Goal: Task Accomplishment & Management: Complete application form

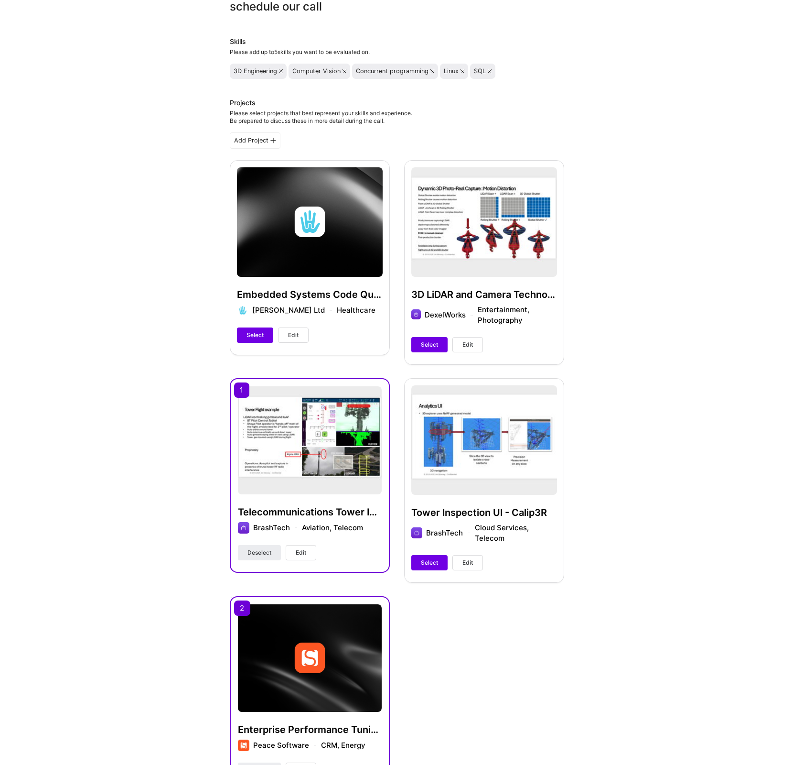
scroll to position [54, 0]
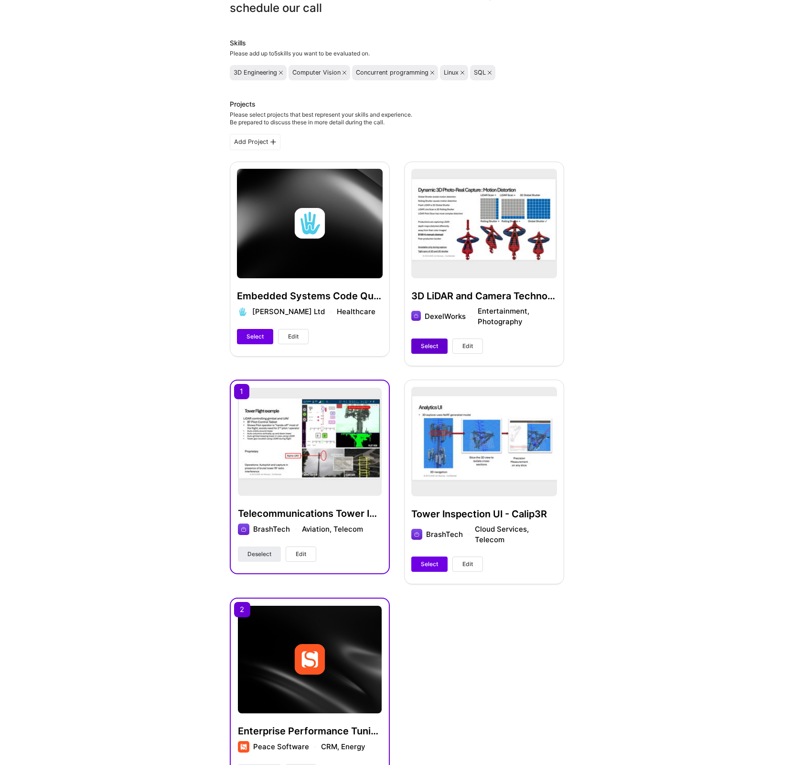
click at [431, 340] on button "Select" at bounding box center [430, 345] width 36 height 15
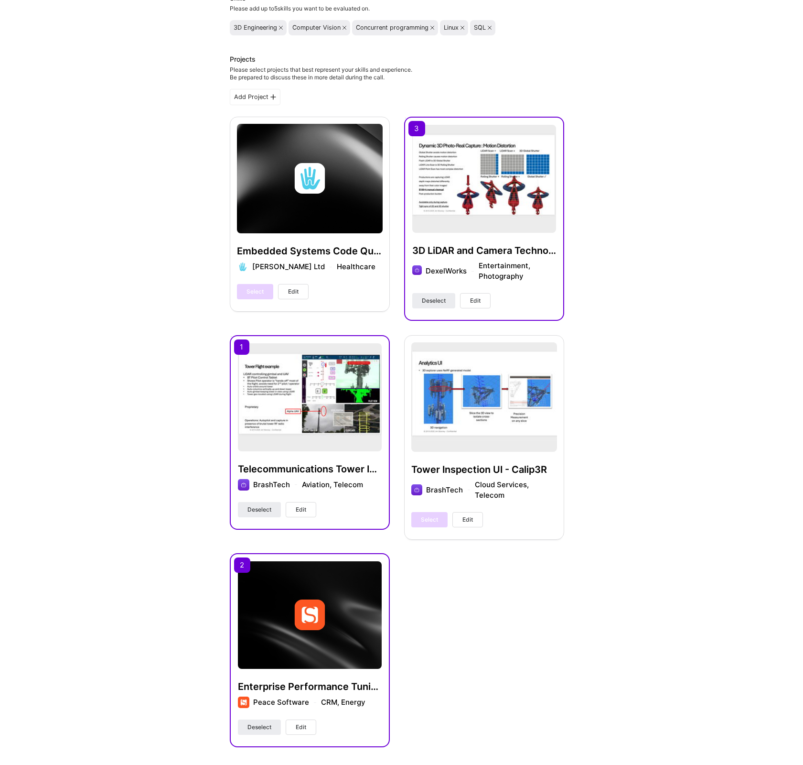
scroll to position [458, 0]
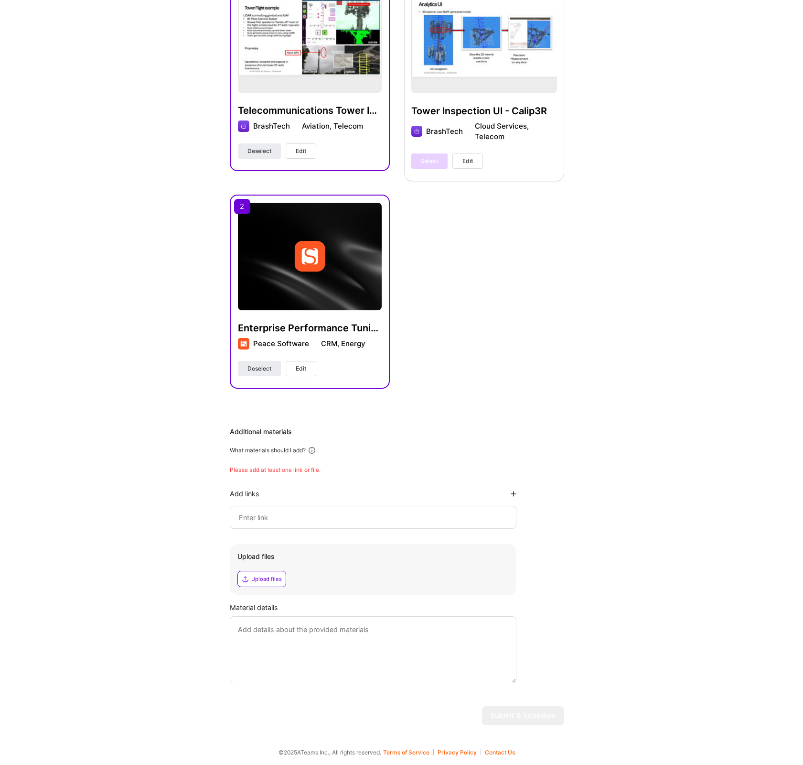
click at [276, 579] on div "Upload files" at bounding box center [266, 579] width 31 height 8
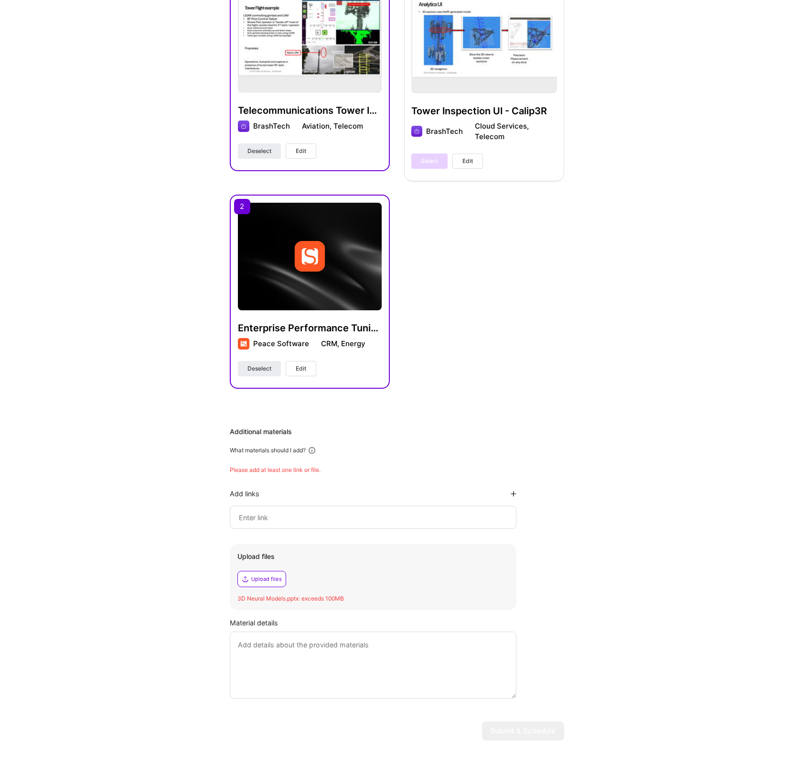
click at [276, 522] on input at bounding box center [373, 516] width 271 height 11
paste input "[URL][DOMAIN_NAME]"
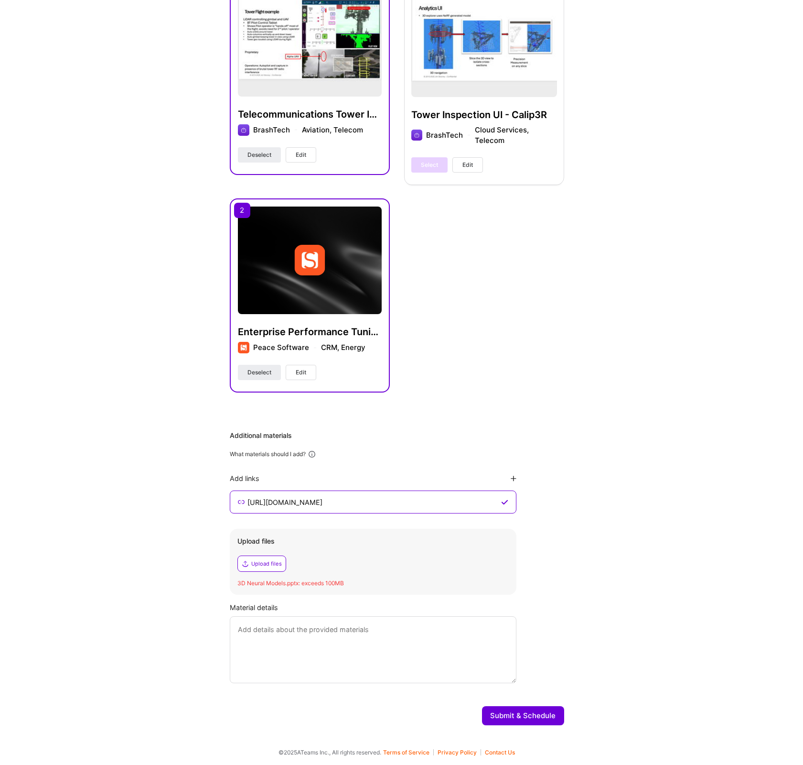
scroll to position [0, 249]
type input "[URL][DOMAIN_NAME]"
click at [465, 501] on input "[URL][DOMAIN_NAME]" at bounding box center [373, 501] width 252 height 11
click at [289, 637] on textarea at bounding box center [373, 649] width 287 height 67
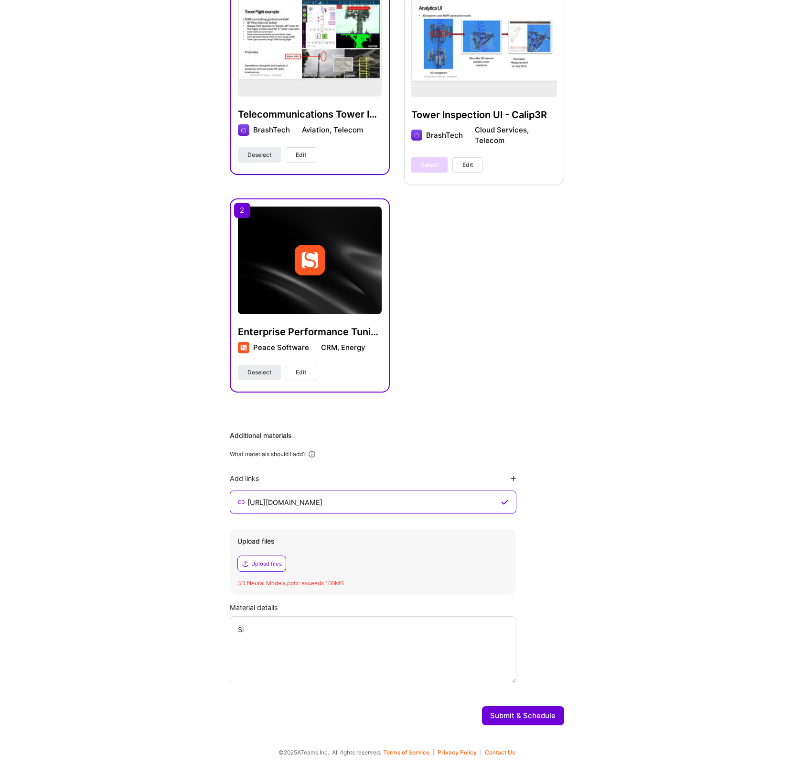
type textarea "S"
click at [388, 504] on input "[URL][DOMAIN_NAME]" at bounding box center [373, 501] width 252 height 11
click at [244, 639] on textarea "I have linked to the slide deck with broader material than we are likely to cov…" at bounding box center [373, 649] width 287 height 67
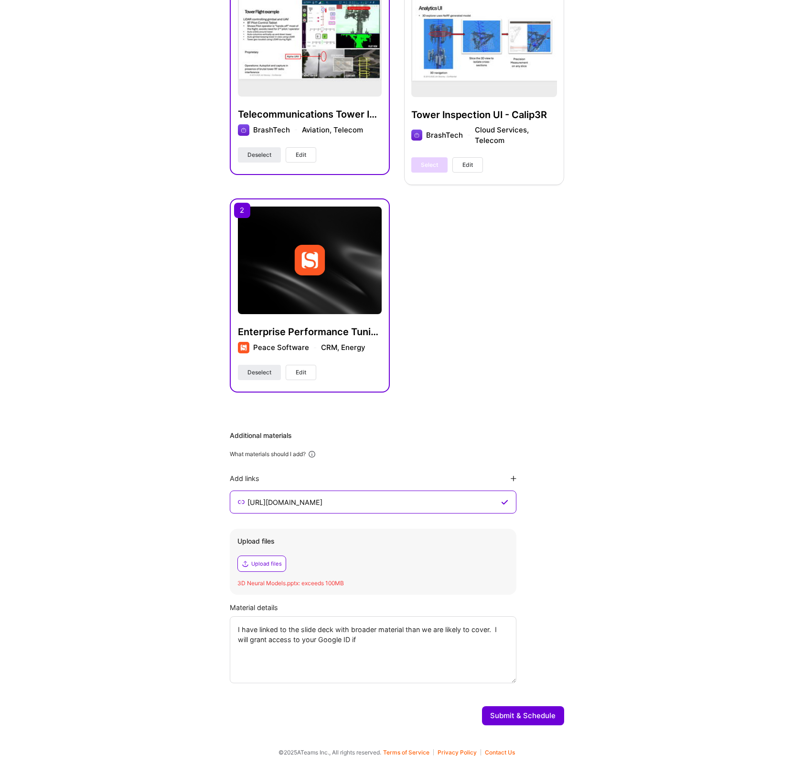
click at [244, 639] on textarea "I have linked to the slide deck with broader material than we are likely to cov…" at bounding box center [373, 649] width 287 height 67
paste textarea "[URL][DOMAIN_NAME]"
click at [294, 628] on textarea "I have linked to the slide deck with broader material than we are likely to cov…" at bounding box center [373, 649] width 287 height 67
click at [353, 630] on textarea "I have linked to a slide deck with broader material than we are likely to cover…" at bounding box center [373, 649] width 287 height 67
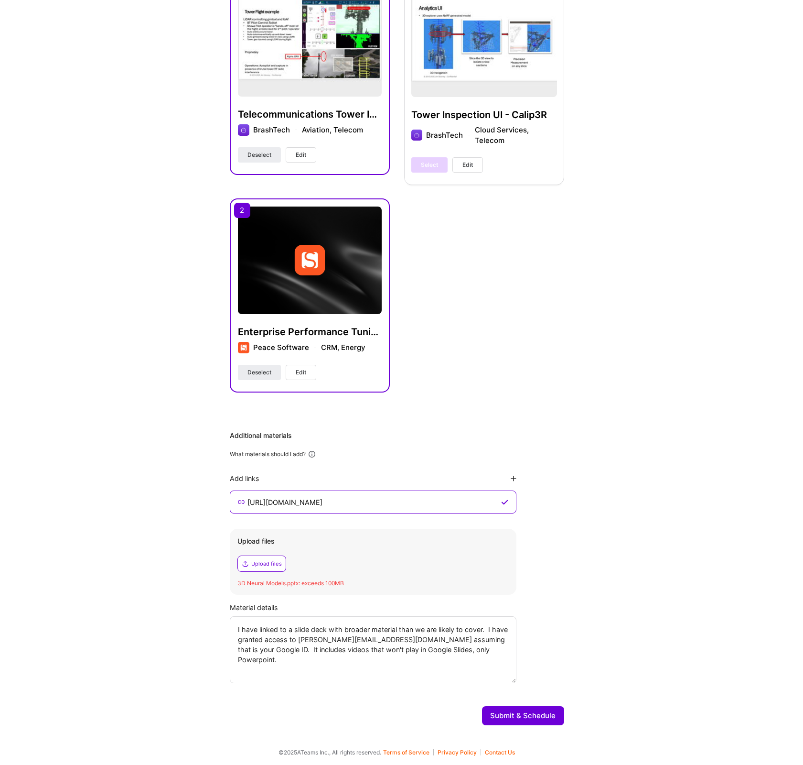
click at [353, 630] on textarea "I have linked to a slide deck with broader material than we are likely to cover…" at bounding box center [373, 649] width 287 height 67
click at [377, 629] on textarea "I have linked to a slide deck with more material than we are likely to cover. I…" at bounding box center [373, 649] width 287 height 67
click at [262, 638] on textarea "I have linked to a slide deck with more than we are likely to cover. I have gra…" at bounding box center [373, 649] width 287 height 67
click at [438, 639] on textarea "I have linked to a slide deck with more than we are likely to cover. I have gra…" at bounding box center [373, 649] width 287 height 67
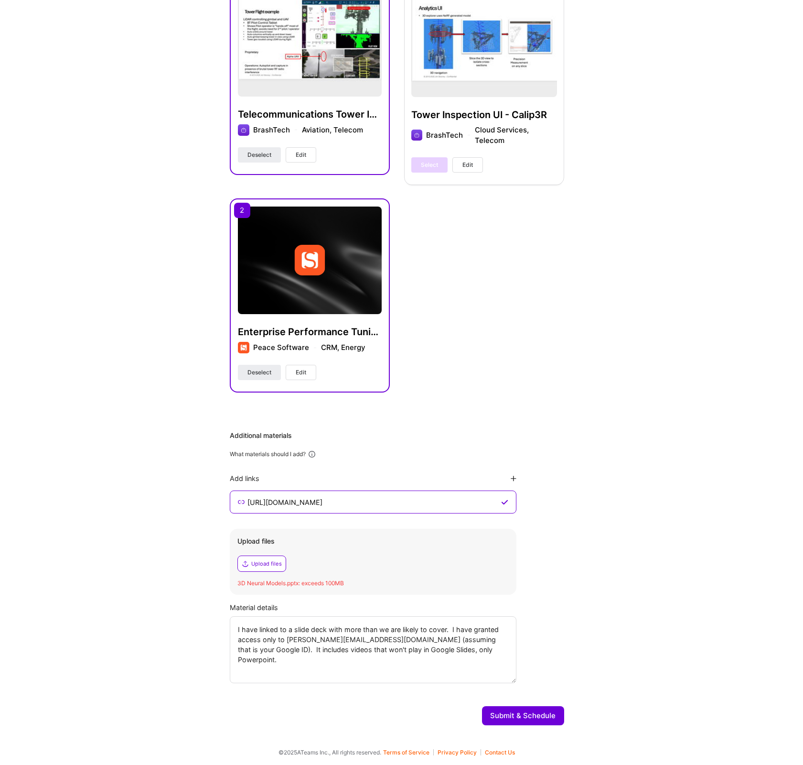
click at [449, 637] on textarea "I have linked to a slide deck with more than we are likely to cover. I have gra…" at bounding box center [373, 649] width 287 height 67
click at [429, 651] on textarea "I have linked to a slide deck with more than we are likely to cover. I have gra…" at bounding box center [373, 649] width 287 height 67
click at [487, 649] on textarea "I have linked to a slide deck with more than we are likely to cover. I have gra…" at bounding box center [373, 649] width 287 height 67
click at [294, 671] on textarea "I have linked to a slide deck with more than we are likely to cover. I have gra…" at bounding box center [373, 649] width 287 height 67
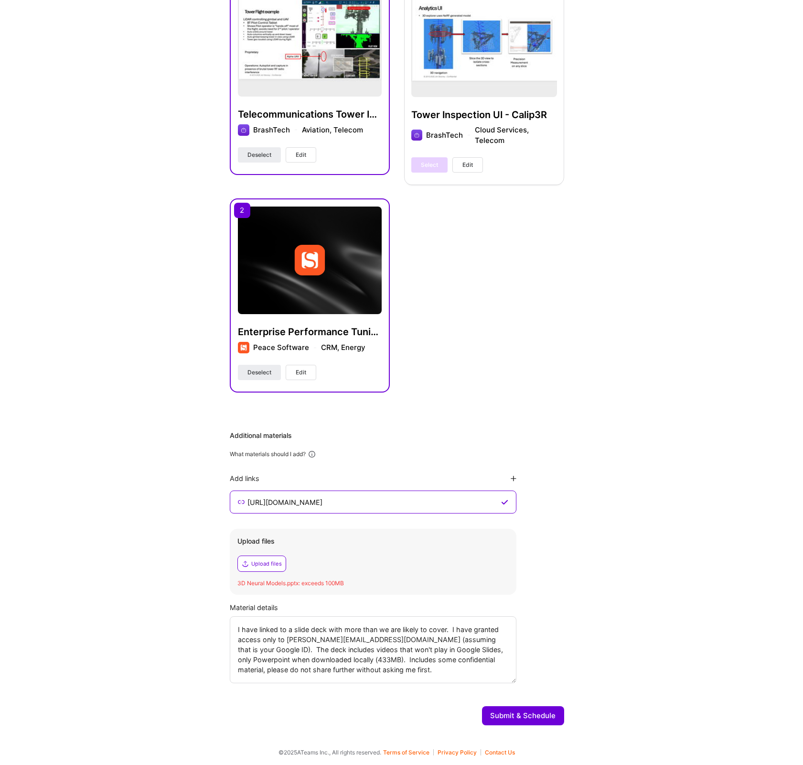
click at [239, 668] on textarea "I have linked to a slide deck with more than we are likely to cover. I have gra…" at bounding box center [373, 649] width 287 height 67
paste textarea "first"
click at [380, 667] on textarea "I have linked to a slide deck with more than we are likely to cover. I have gra…" at bounding box center [373, 649] width 287 height 67
click at [322, 658] on textarea "I have linked to a slide deck with more than we are likely to cover. I have gra…" at bounding box center [373, 649] width 287 height 67
click at [275, 661] on textarea "I have linked to a slide deck with more than we are likely to cover. I have gra…" at bounding box center [373, 649] width 287 height 67
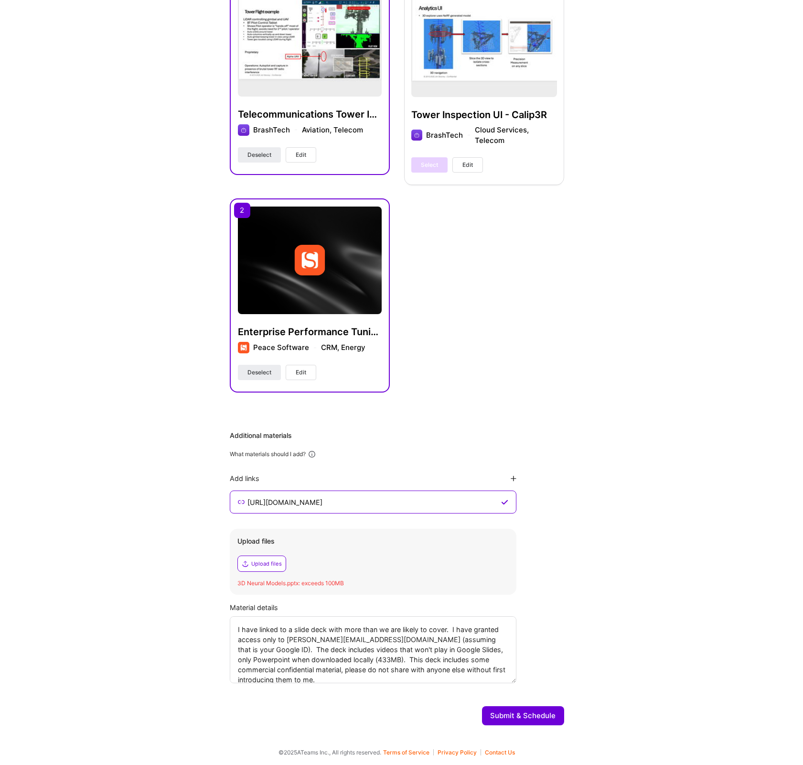
click at [472, 659] on textarea "I have linked to a slide deck with more than we are likely to cover. I have gra…" at bounding box center [373, 649] width 287 height 67
click at [411, 670] on textarea "I have linked to a slide deck with more than we are likely to cover. I have gra…" at bounding box center [373, 649] width 287 height 67
click at [238, 638] on textarea "I have linked to a slide deck with more than we are likely to cover. I have gra…" at bounding box center [373, 649] width 287 height 67
type textarea "I have linked to a slide deck with more than we are likely to cover. I have gra…"
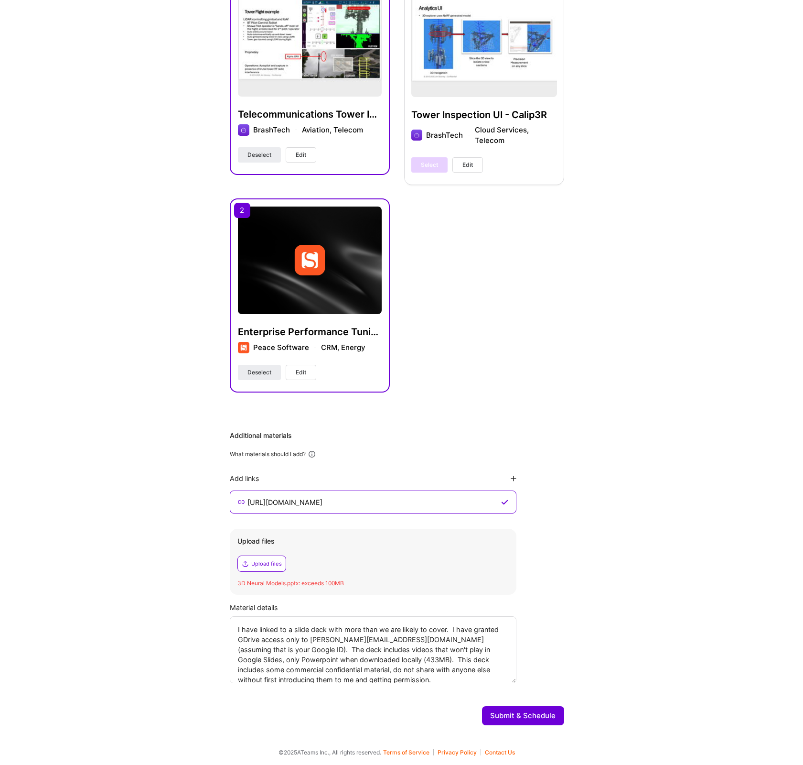
click at [392, 665] on textarea "I have linked to a slide deck with more than we are likely to cover. I have gra…" at bounding box center [373, 649] width 287 height 67
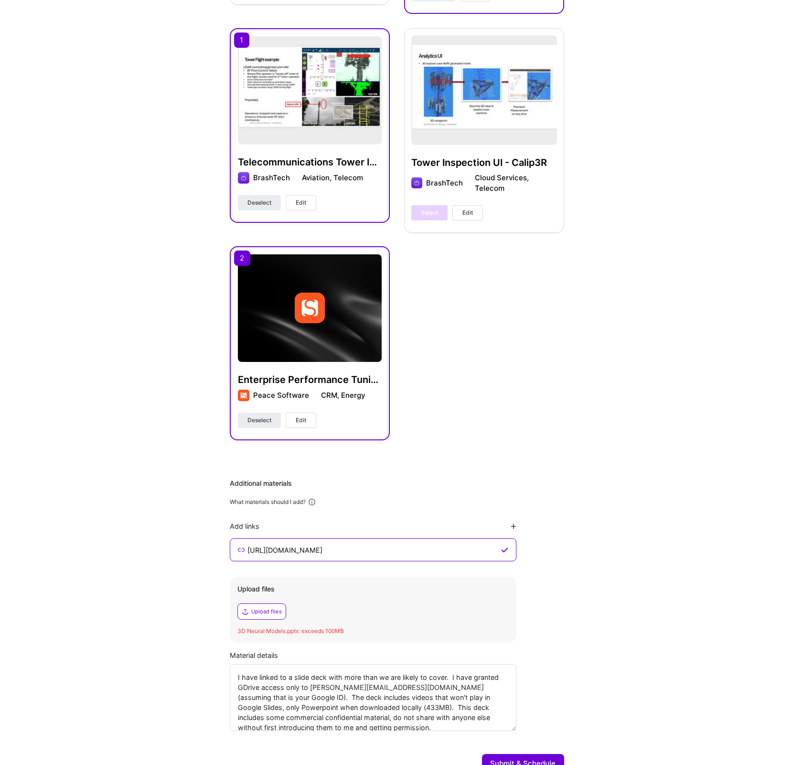
scroll to position [454, 0]
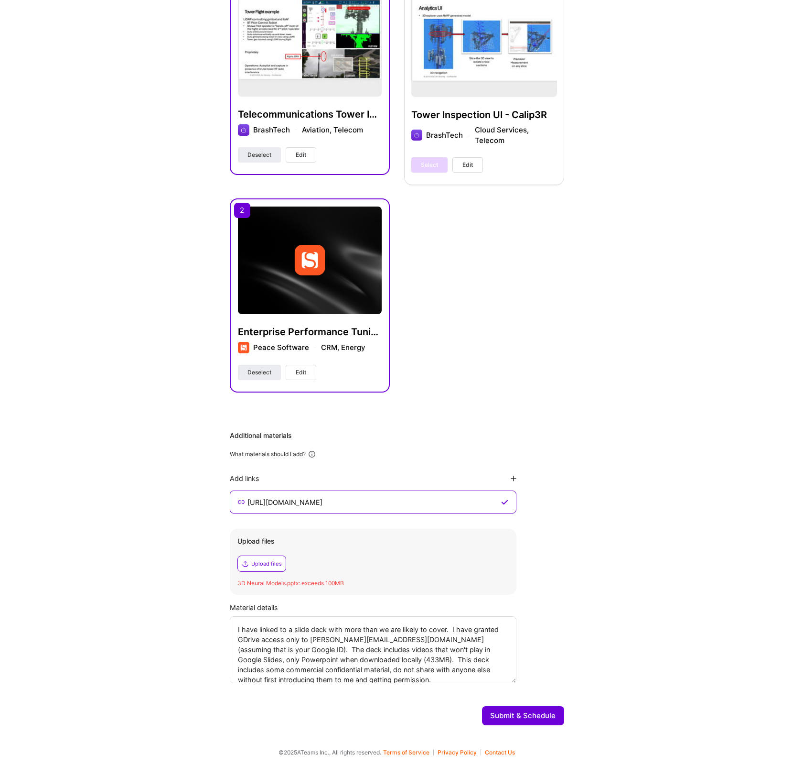
click at [525, 714] on button "Submit & Schedule" at bounding box center [523, 715] width 82 height 19
